Goal: Task Accomplishment & Management: Complete application form

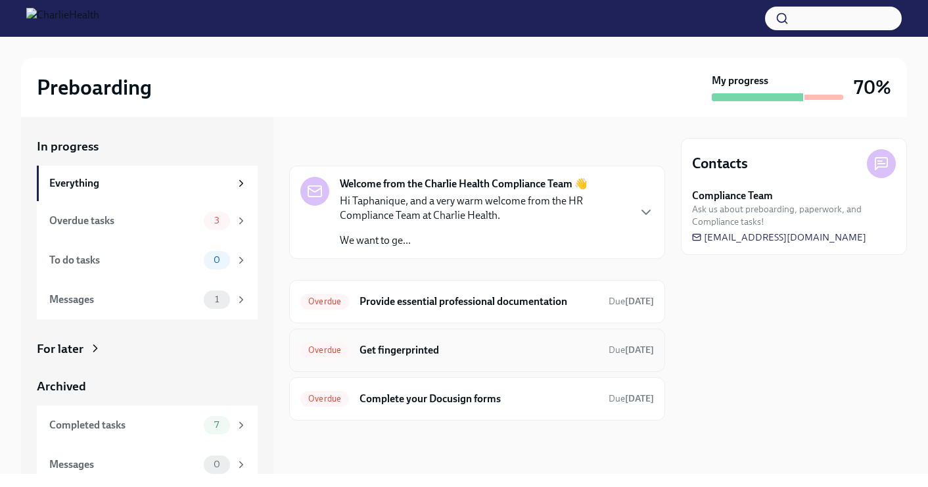
click at [531, 359] on div "Overdue Get fingerprinted Due 8 days ago" at bounding box center [476, 350] width 353 height 21
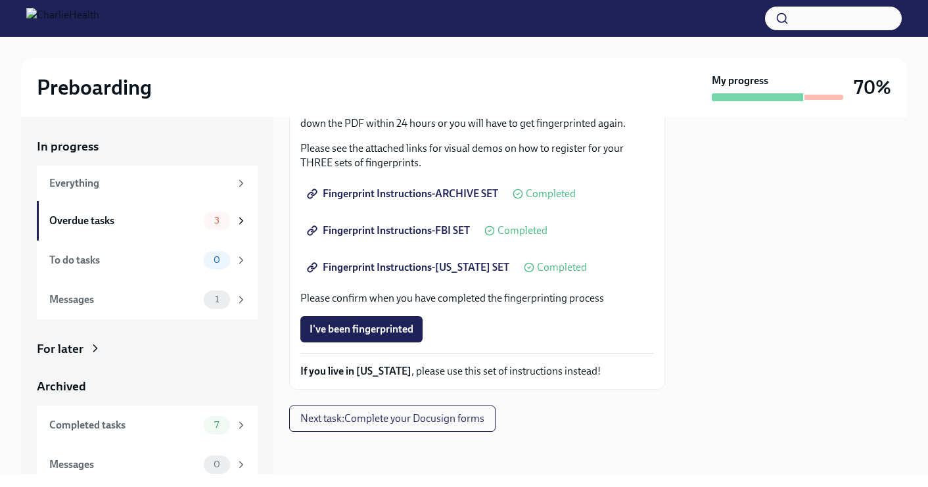
scroll to position [212, 0]
click at [366, 344] on div "We ask that you make three appointments to get fingerprinted, which we will nee…" at bounding box center [476, 186] width 353 height 384
click at [370, 332] on span "I've been fingerprinted" at bounding box center [361, 329] width 104 height 13
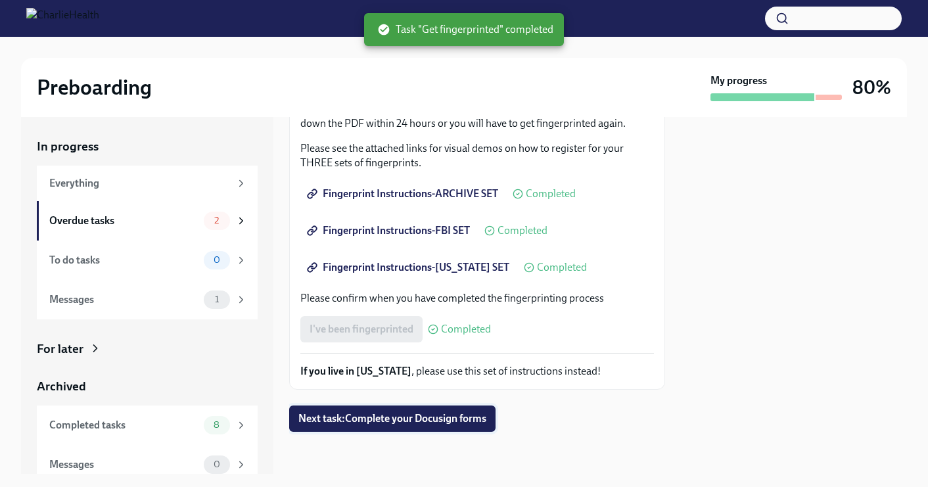
click at [412, 426] on button "Next task : Complete your Docusign forms" at bounding box center [392, 418] width 206 height 26
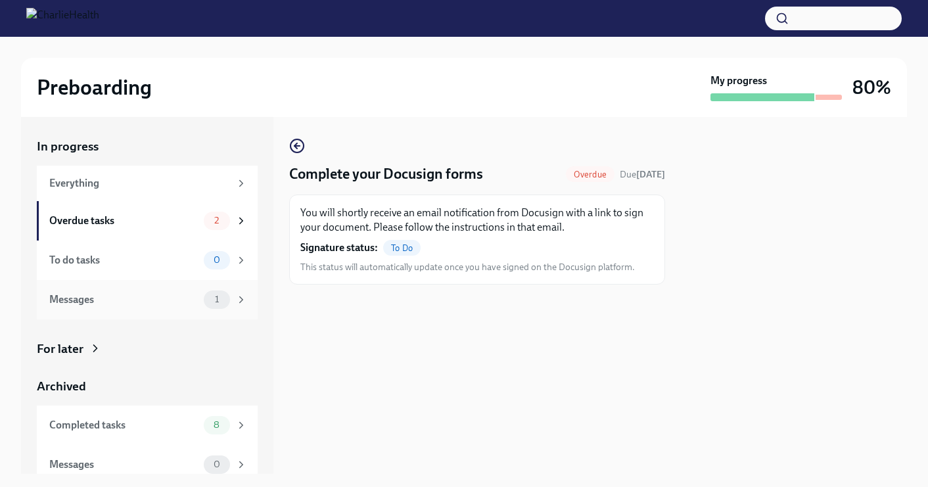
click at [223, 294] on span "1" at bounding box center [217, 299] width 20 height 10
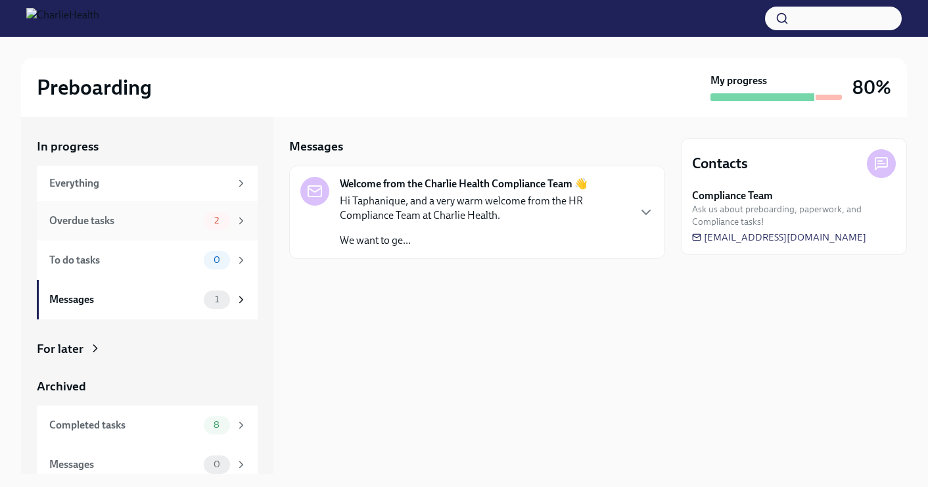
click at [112, 230] on div "Overdue tasks 2" at bounding box center [147, 220] width 221 height 39
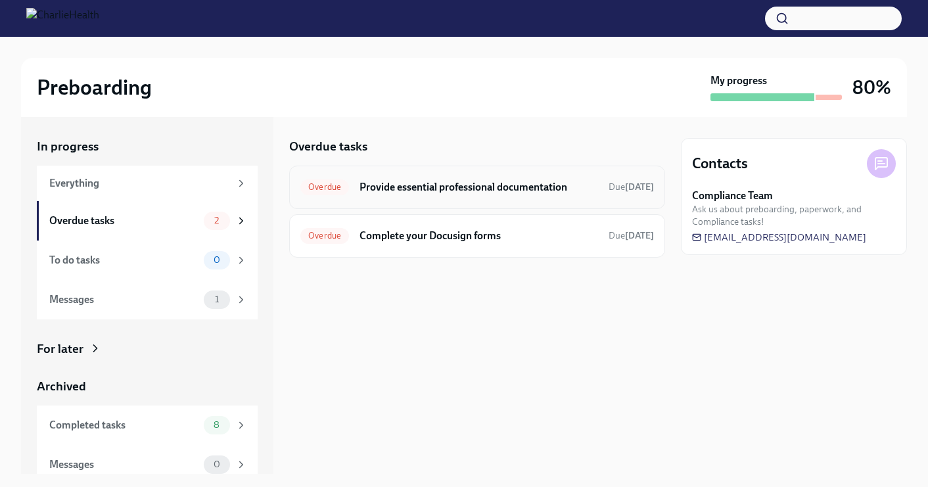
click at [403, 198] on div "Overdue Provide essential professional documentation Due 9 days ago" at bounding box center [477, 187] width 376 height 43
click at [403, 191] on h6 "Provide essential professional documentation" at bounding box center [478, 187] width 238 height 14
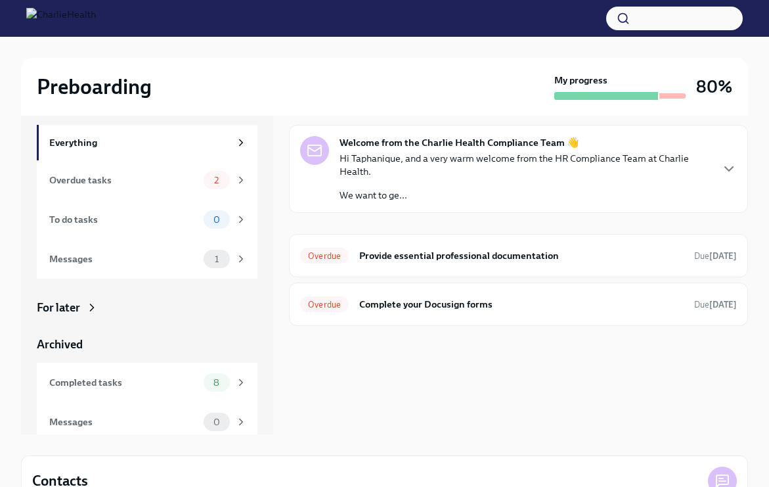
scroll to position [39, 0]
